Goal: Task Accomplishment & Management: Complete application form

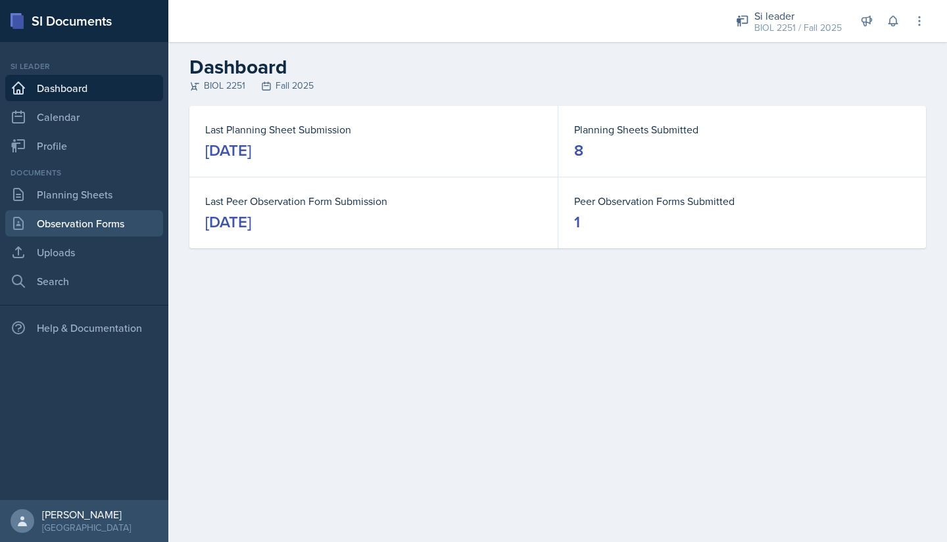
click at [41, 220] on link "Observation Forms" at bounding box center [84, 223] width 158 height 26
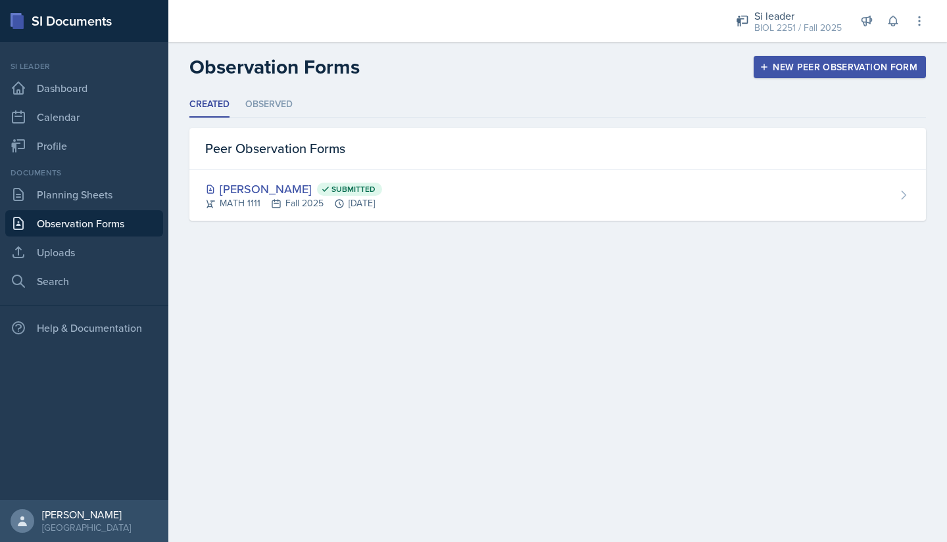
click at [771, 66] on div "New Peer Observation Form" at bounding box center [839, 67] width 155 height 11
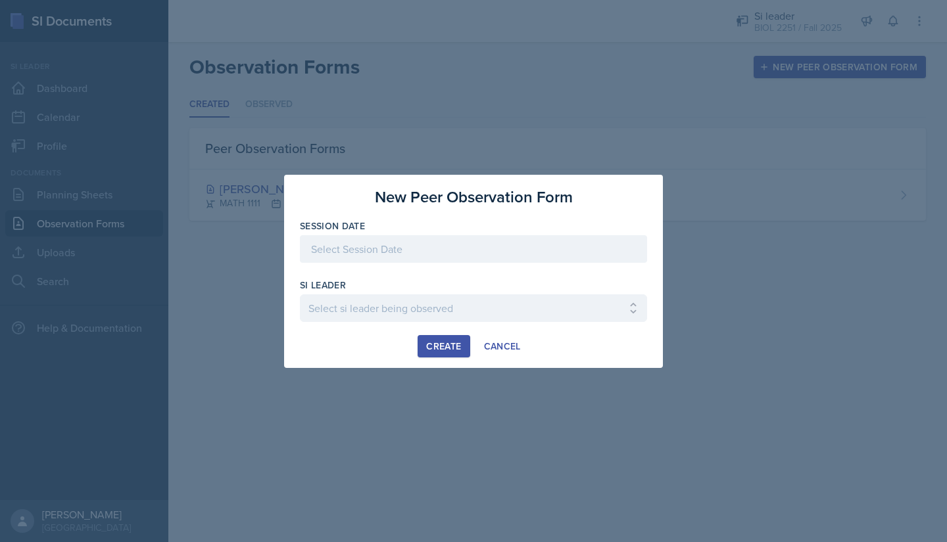
click at [500, 257] on div at bounding box center [473, 249] width 347 height 28
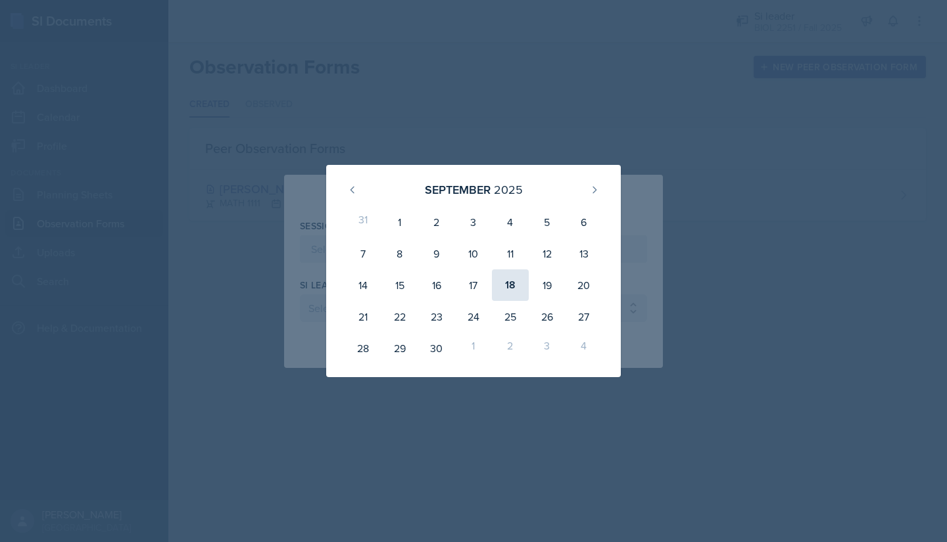
click at [508, 289] on div "18" at bounding box center [510, 286] width 37 height 32
type input "[DATE]"
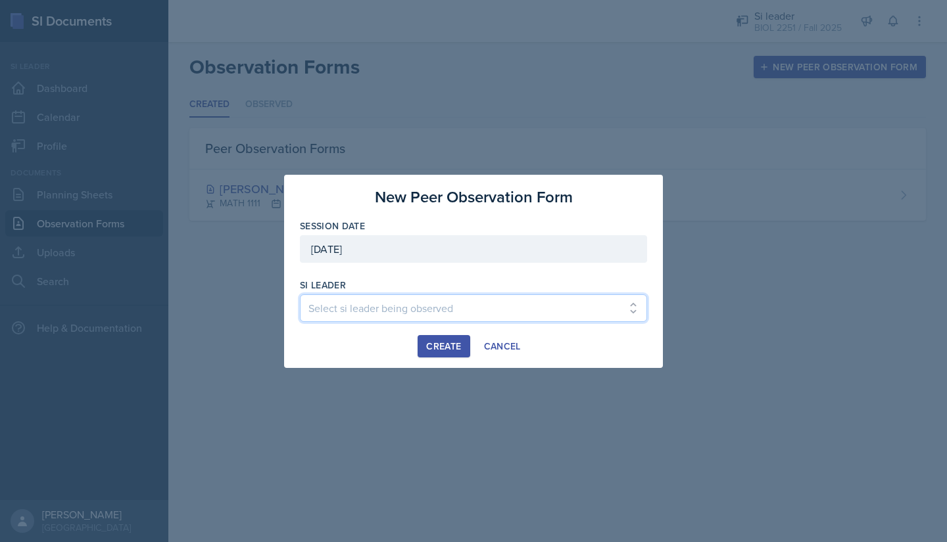
click at [446, 311] on select "Select si leader being observed [PERSON_NAME] / PSYC 2500 / The Phantoms of The…" at bounding box center [473, 309] width 347 height 28
select select "c2e9cea3-70d8-4d31-8a12-8e8267f55d16"
click at [300, 295] on select "Select si leader being observed [PERSON_NAME] / PSYC 2500 / The Phantoms of The…" at bounding box center [473, 309] width 347 height 28
click at [429, 348] on div "Create" at bounding box center [443, 346] width 35 height 11
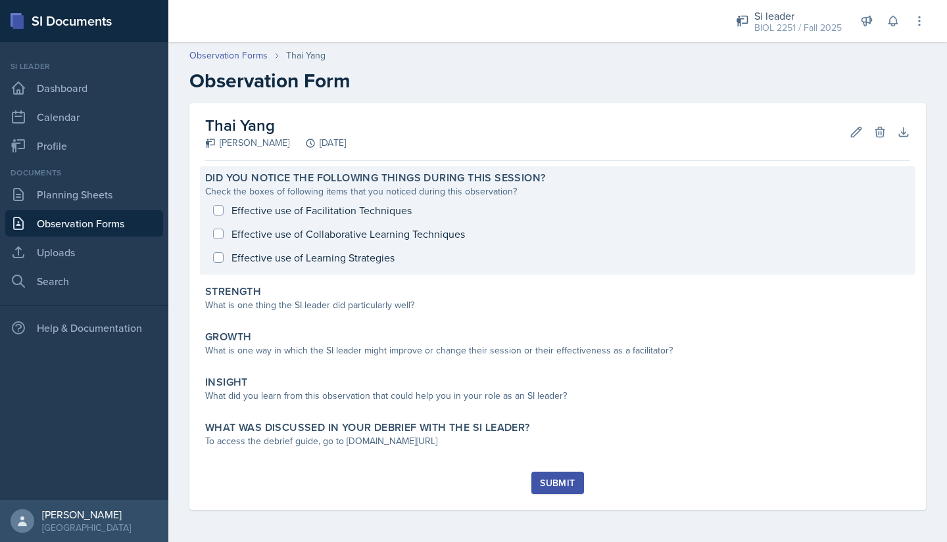
click at [213, 213] on div "Effective use of Facilitation Techniques Effective use of Collaborative Learnin…" at bounding box center [557, 234] width 705 height 71
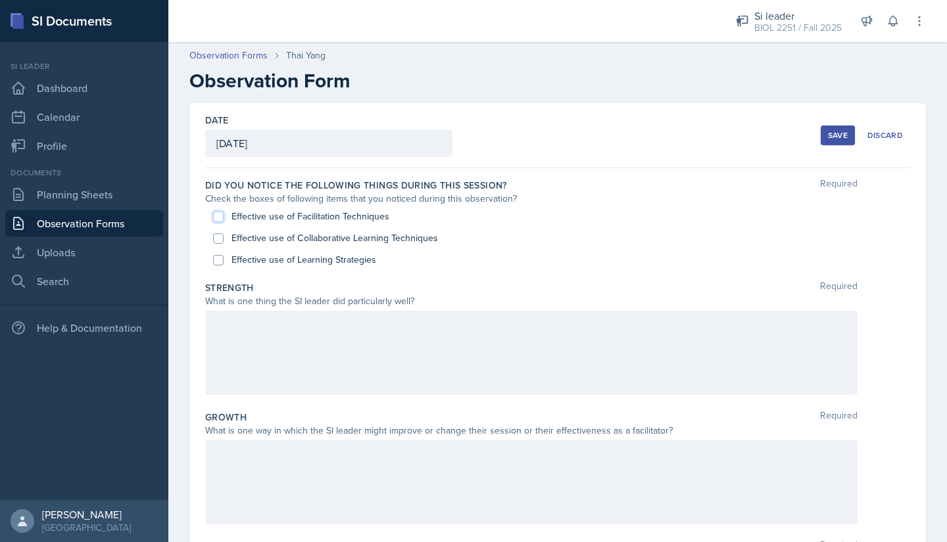
click at [216, 216] on input "Effective use of Facilitation Techniques" at bounding box center [218, 217] width 11 height 11
checkbox input "true"
click at [220, 259] on input "Effective use of Learning Strategies" at bounding box center [218, 260] width 11 height 11
checkbox input "true"
click at [217, 236] on input "Effective use of Collaborative Learning Techniques" at bounding box center [218, 238] width 11 height 11
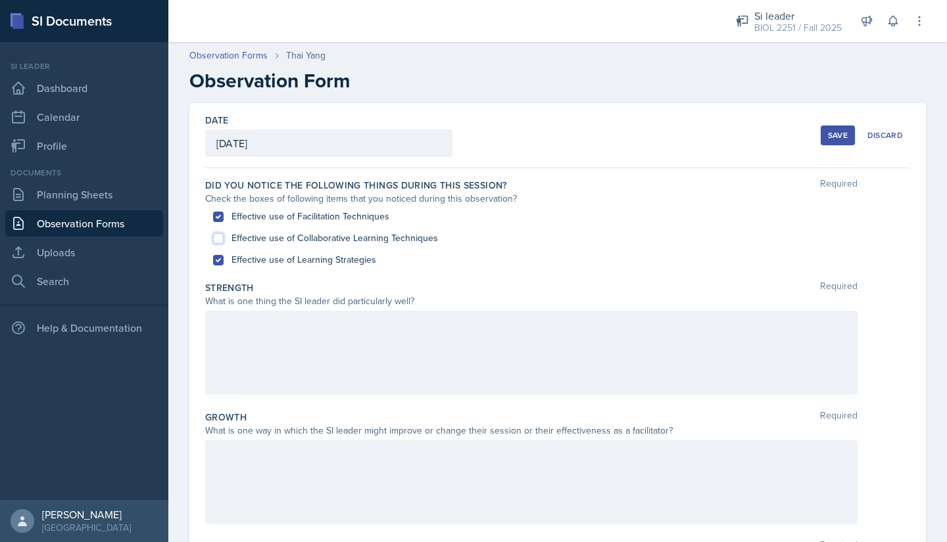
checkbox input "true"
click at [214, 319] on div at bounding box center [531, 353] width 652 height 84
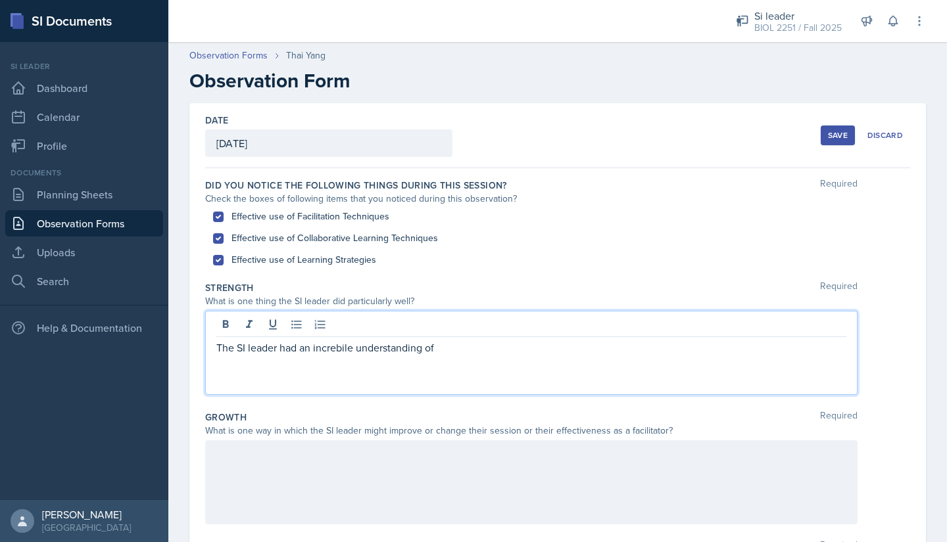
click at [321, 348] on p "The SI leader had an increbile understanding of" at bounding box center [531, 348] width 630 height 16
click at [454, 348] on p "The SI leader had an incredible understanding of" at bounding box center [531, 348] width 630 height 16
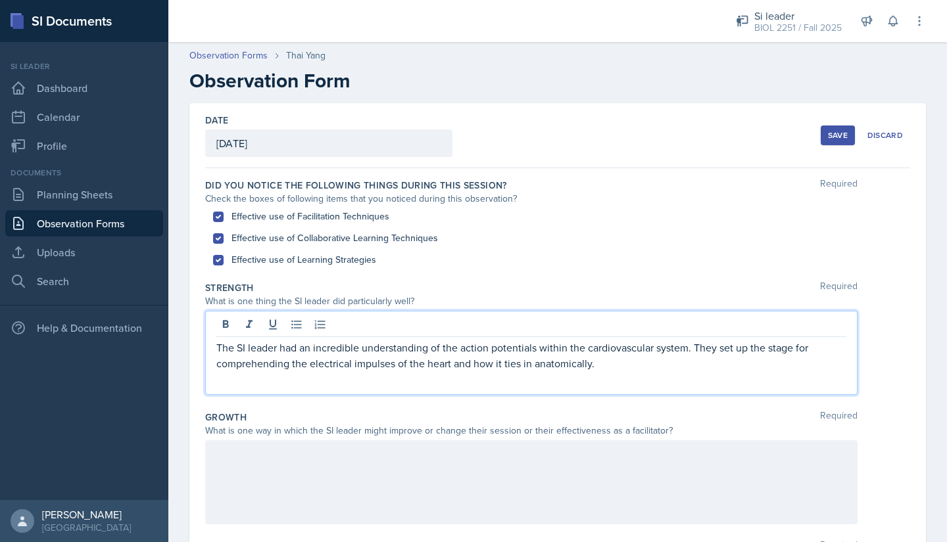
click at [599, 361] on p "The SI leader had an incredible understanding of the action potentials within t…" at bounding box center [531, 356] width 630 height 32
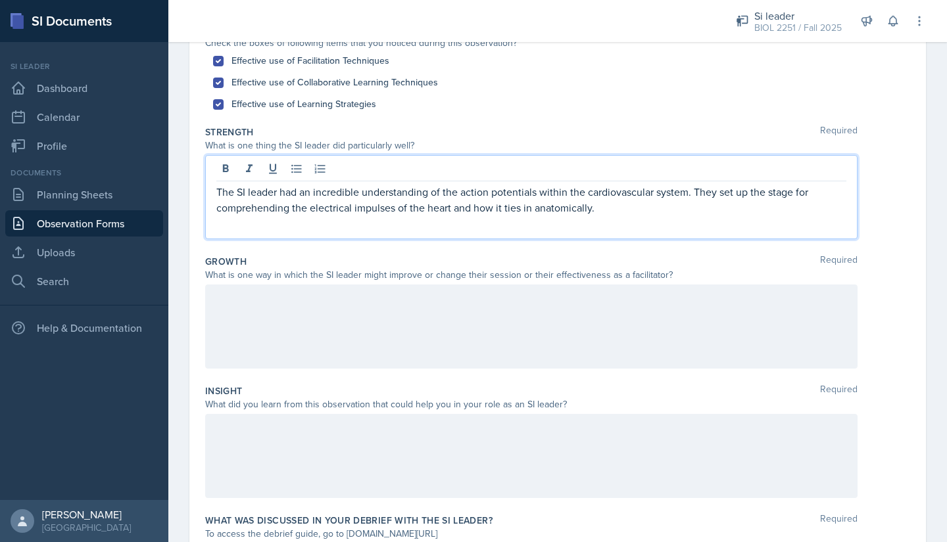
click at [314, 326] on div at bounding box center [531, 327] width 652 height 84
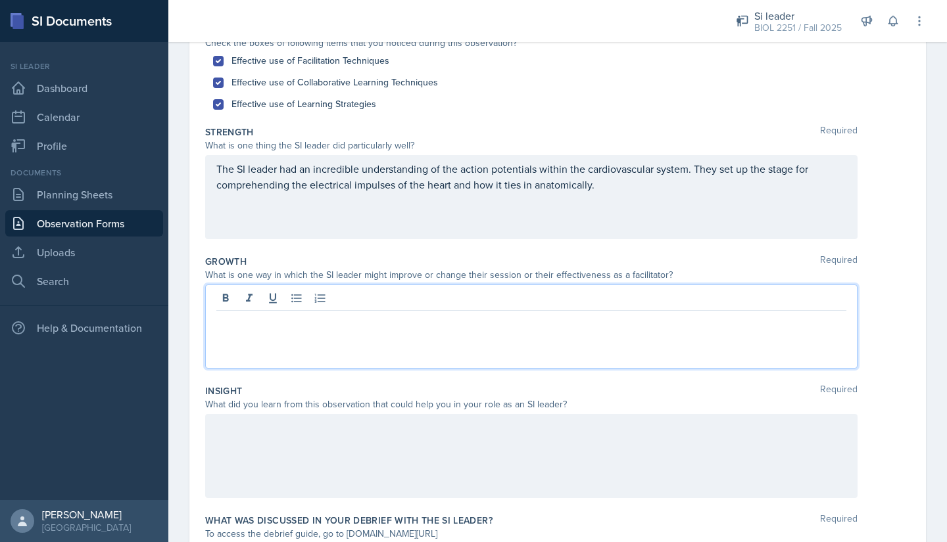
scroll to position [179, 0]
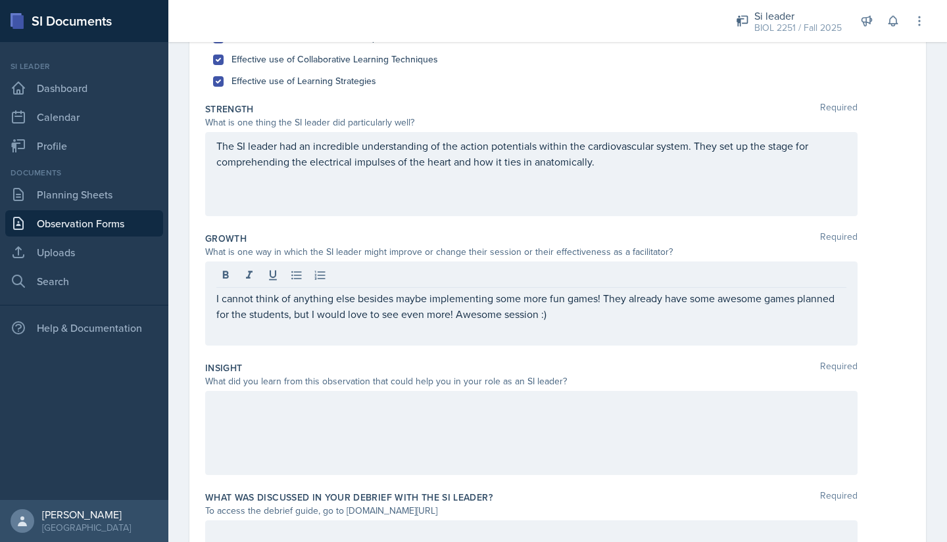
click at [348, 418] on div at bounding box center [531, 433] width 652 height 84
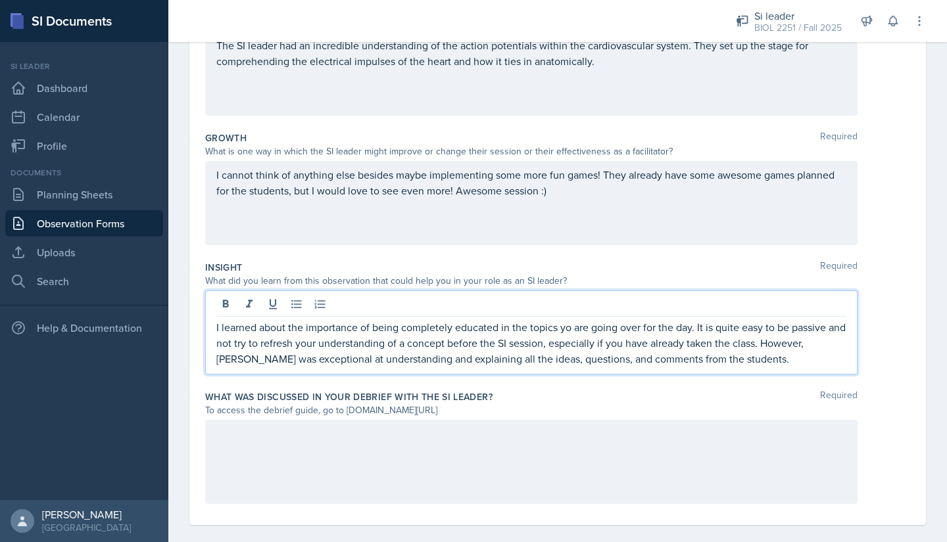
scroll to position [280, 0]
click at [658, 418] on div "What was discussed in your debrief with the SI Leader? Required To access the d…" at bounding box center [557, 450] width 705 height 130
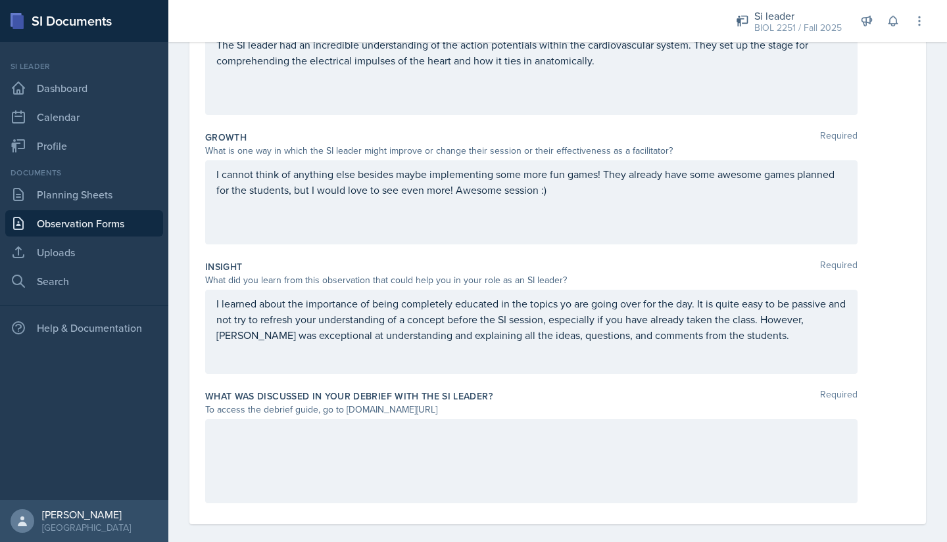
click at [641, 431] on div at bounding box center [531, 461] width 652 height 84
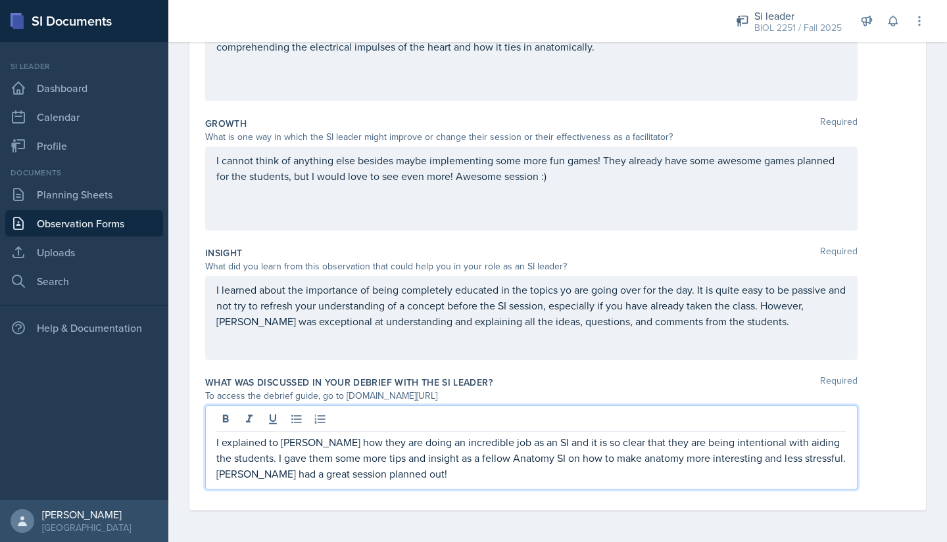
scroll to position [0, 0]
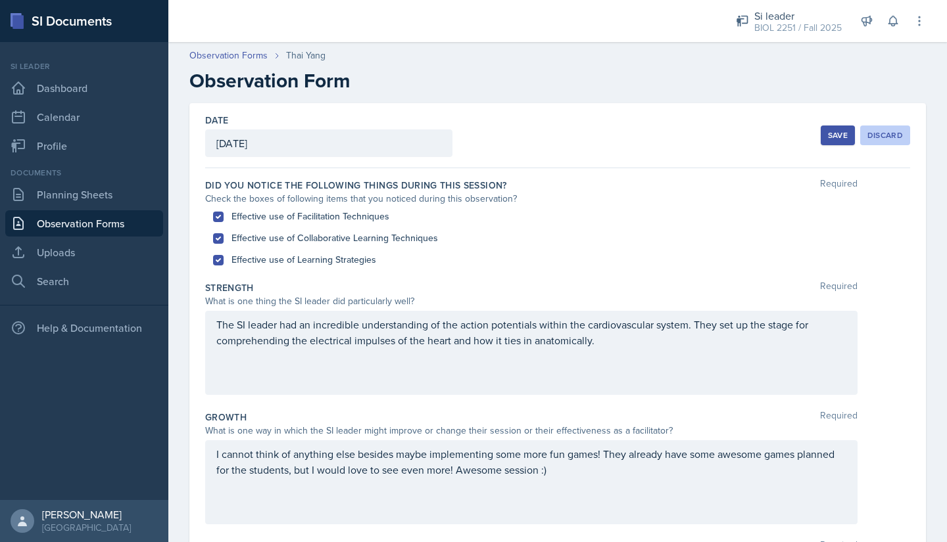
drag, startPoint x: 825, startPoint y: 136, endPoint x: 859, endPoint y: 128, distance: 34.4
click at [859, 128] on div "Save Discard" at bounding box center [864, 135] width 89 height 30
click at [820, 130] on button "Save" at bounding box center [837, 136] width 34 height 20
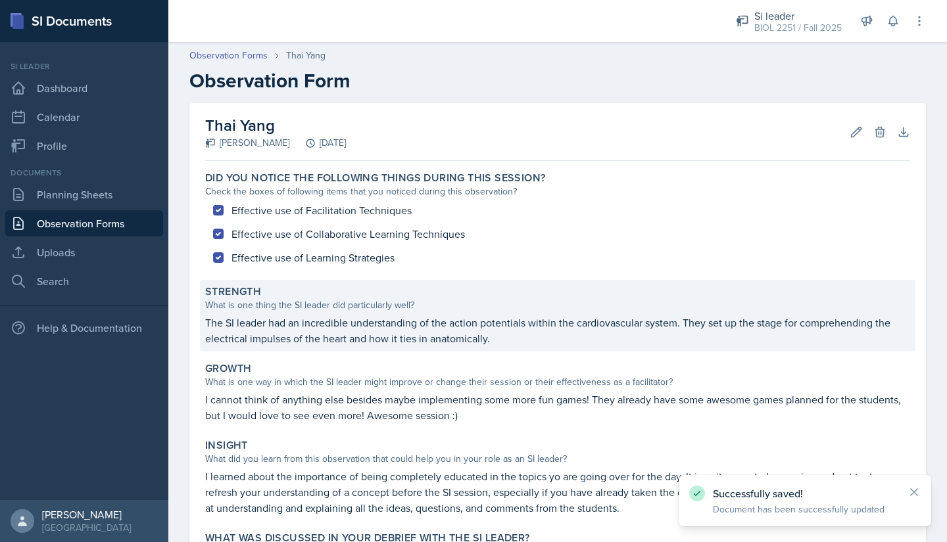
scroll to position [141, 0]
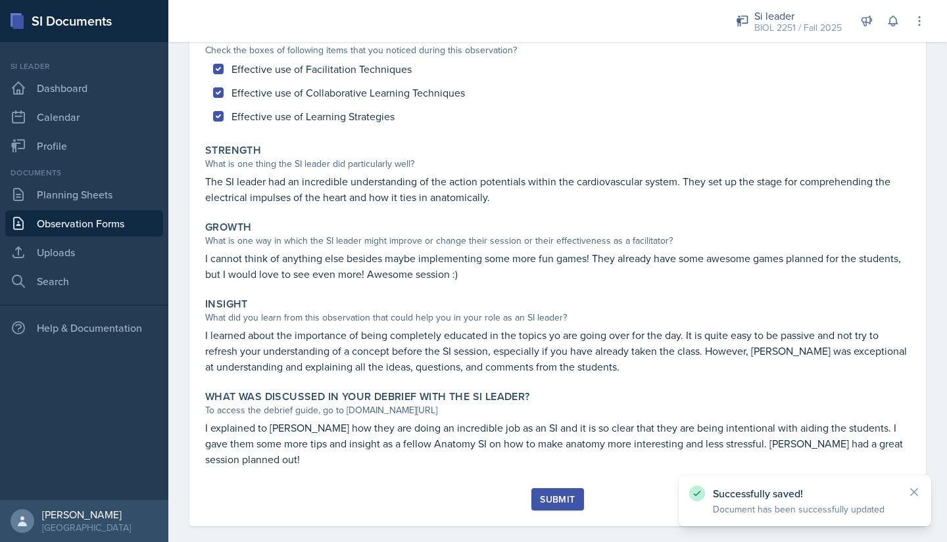
click at [542, 488] on button "Submit" at bounding box center [557, 499] width 52 height 22
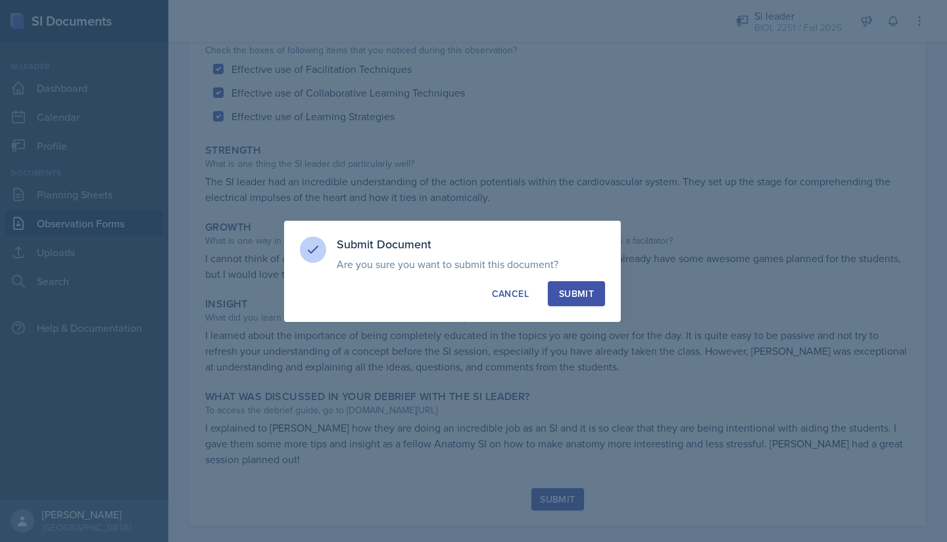
click at [578, 296] on div "Submit" at bounding box center [576, 293] width 35 height 13
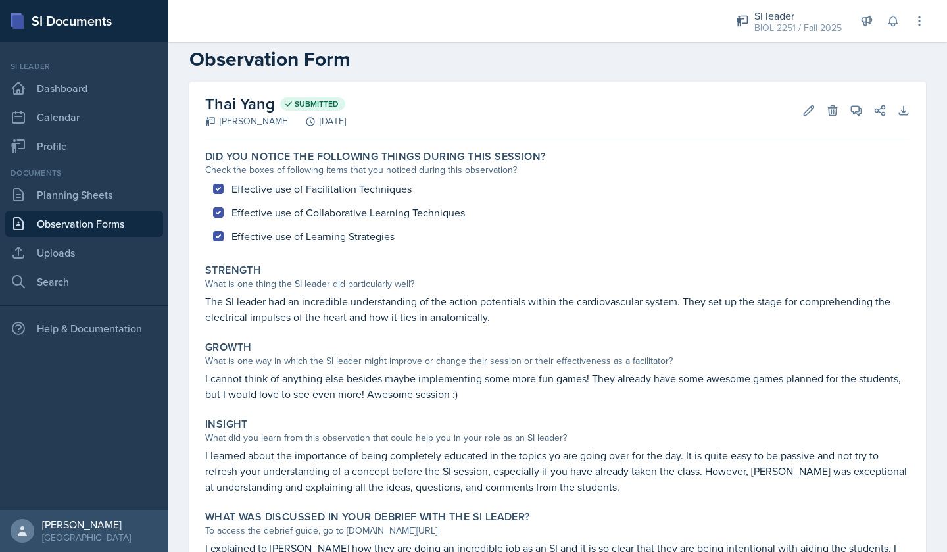
scroll to position [0, 0]
